Goal: Information Seeking & Learning: Learn about a topic

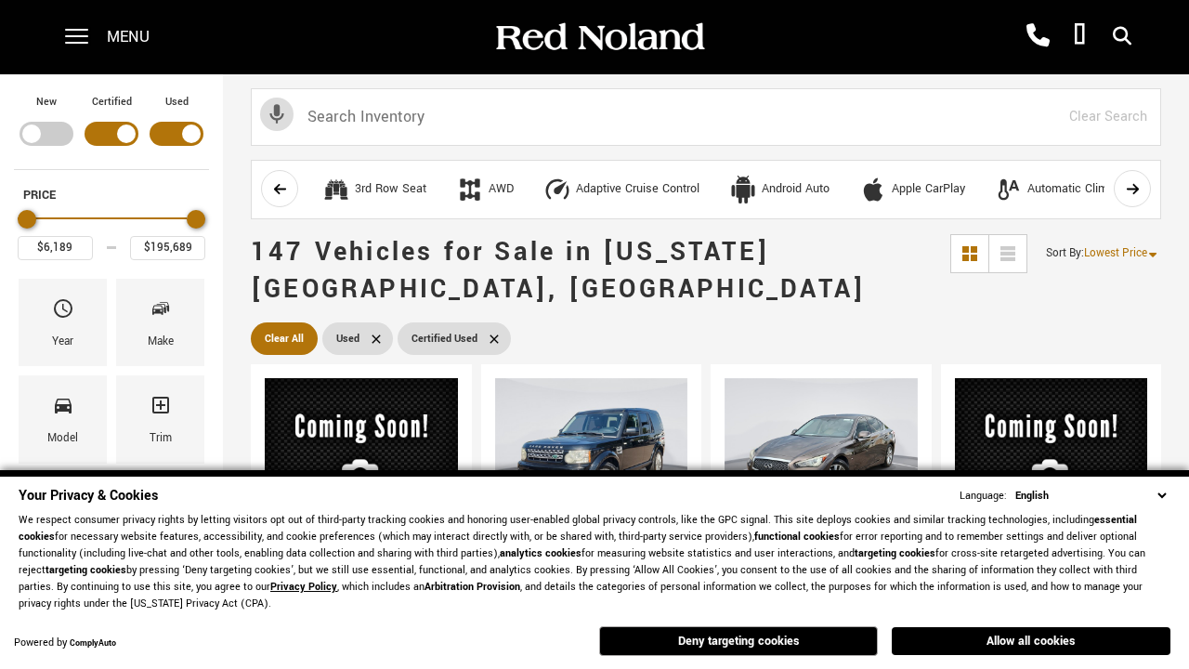
scroll to position [744, 0]
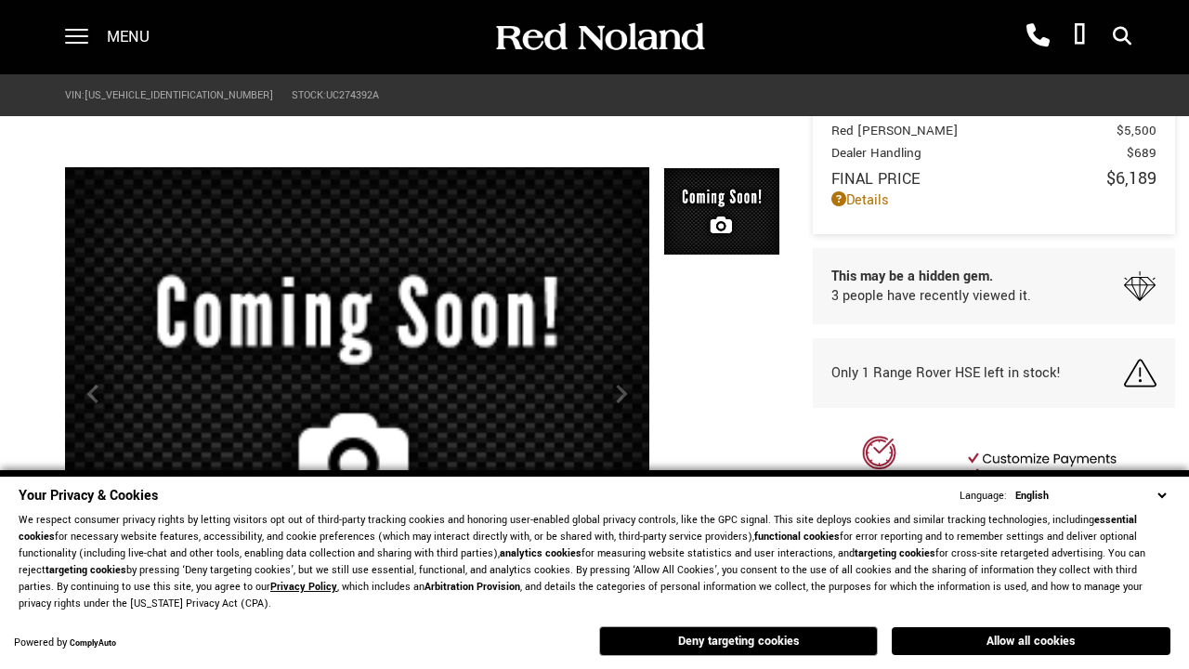
scroll to position [865, 0]
